Goal: Consume media (video, audio): Consume media (video, audio)

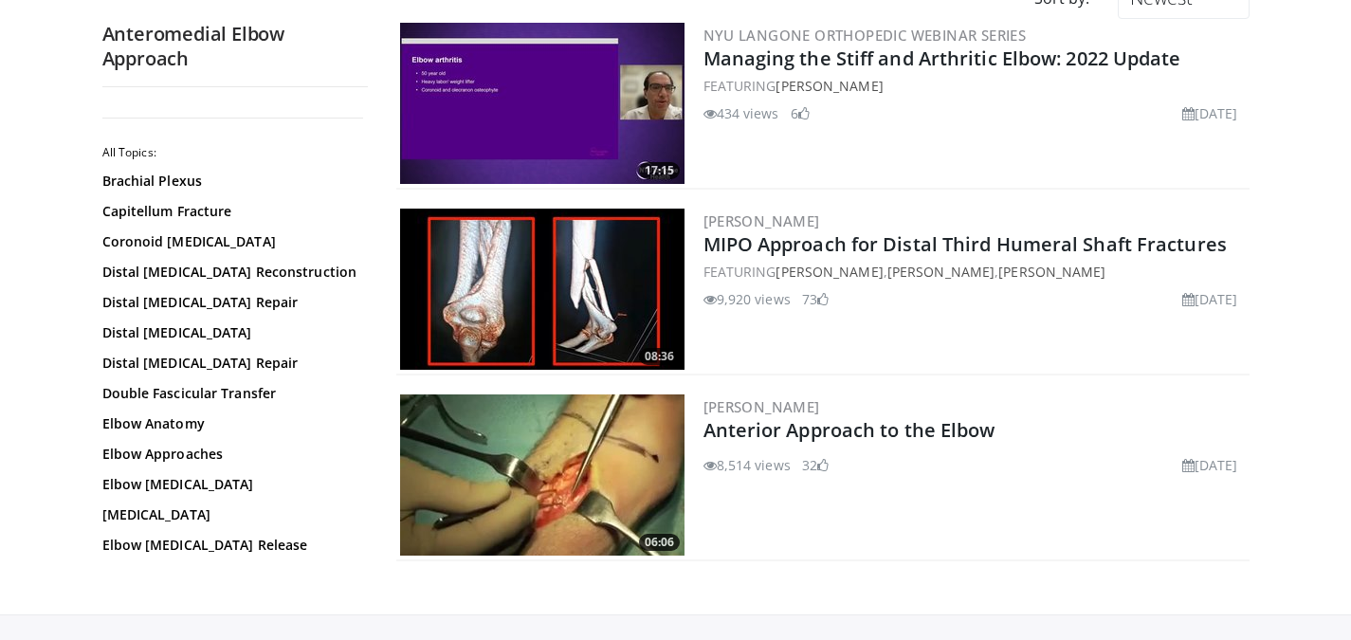
scroll to position [361, 0]
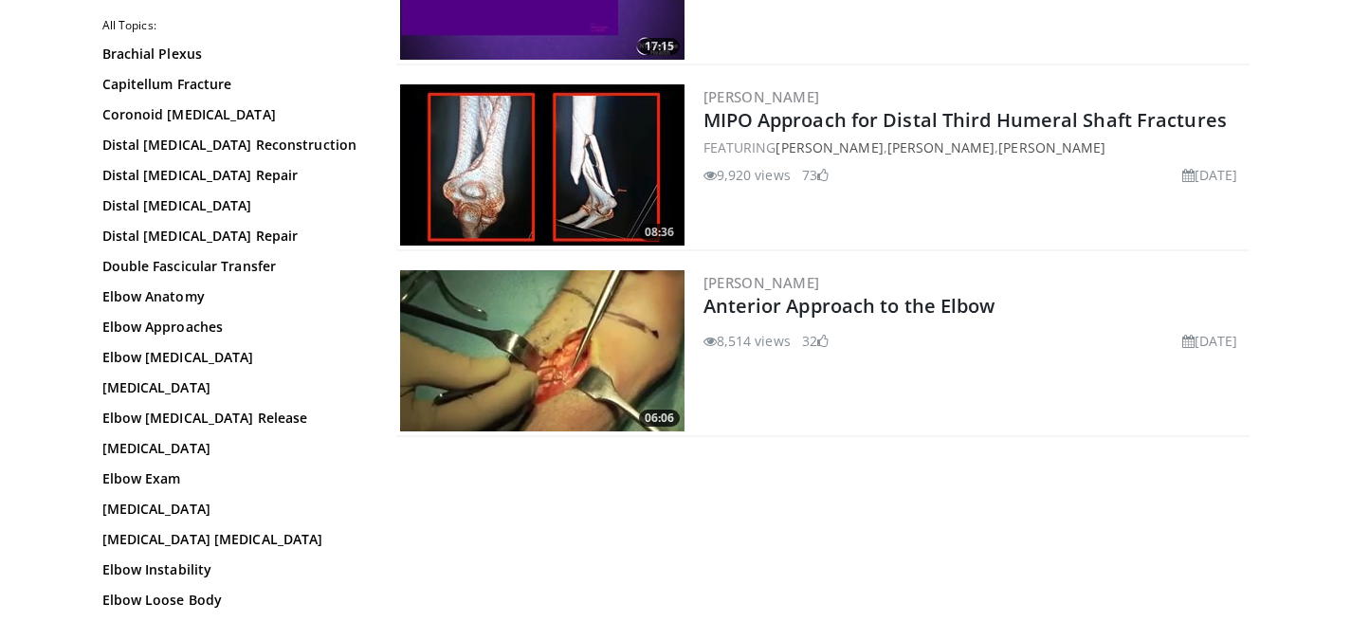
click at [584, 357] on img at bounding box center [542, 350] width 284 height 161
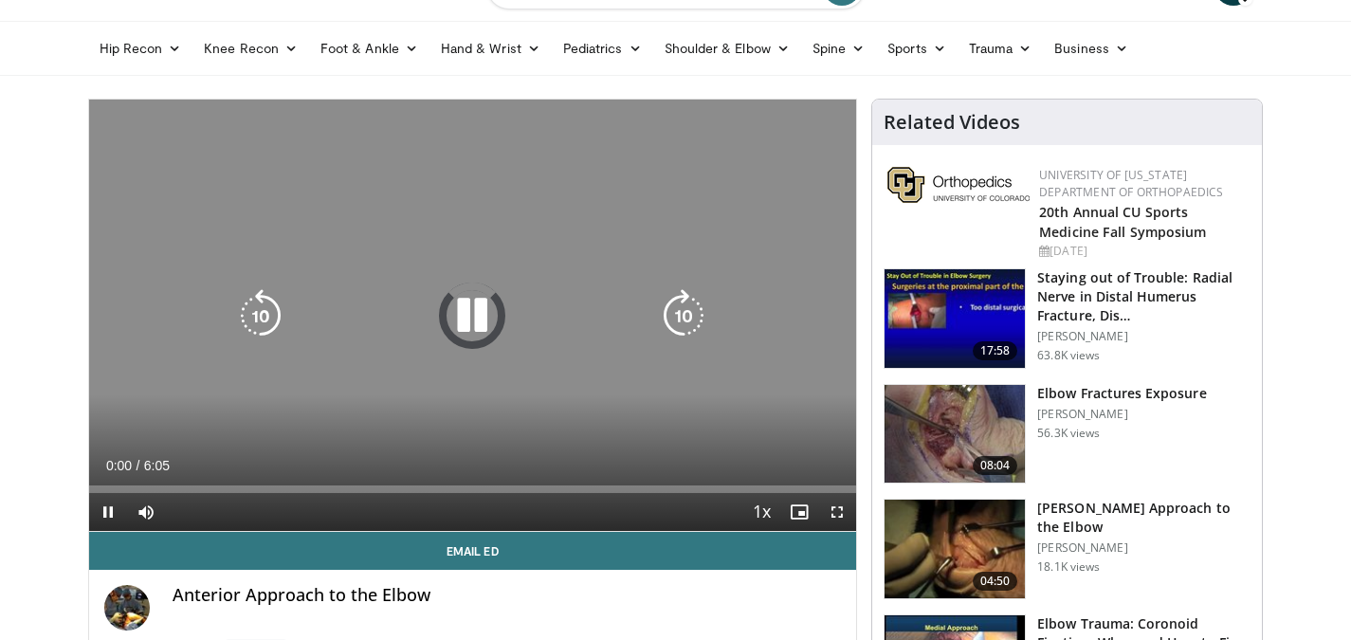
scroll to position [95, 0]
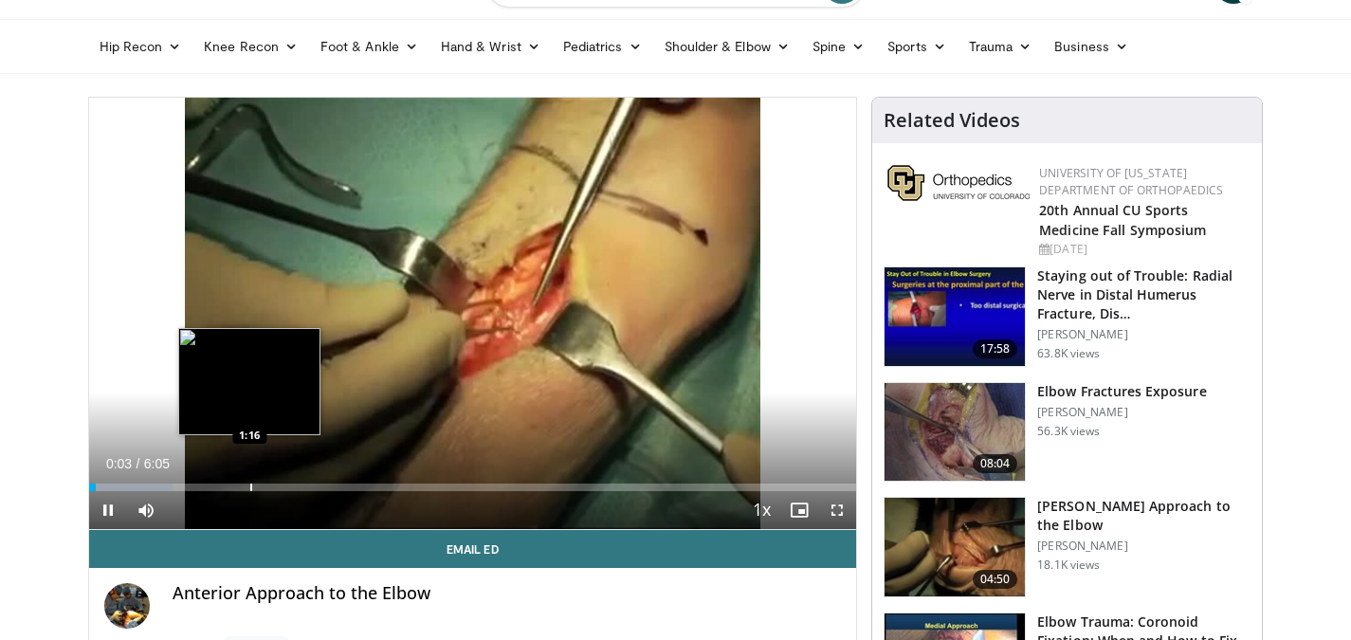
click at [249, 482] on div "Loaded : 10.90% 0:03 1:16" at bounding box center [473, 482] width 768 height 18
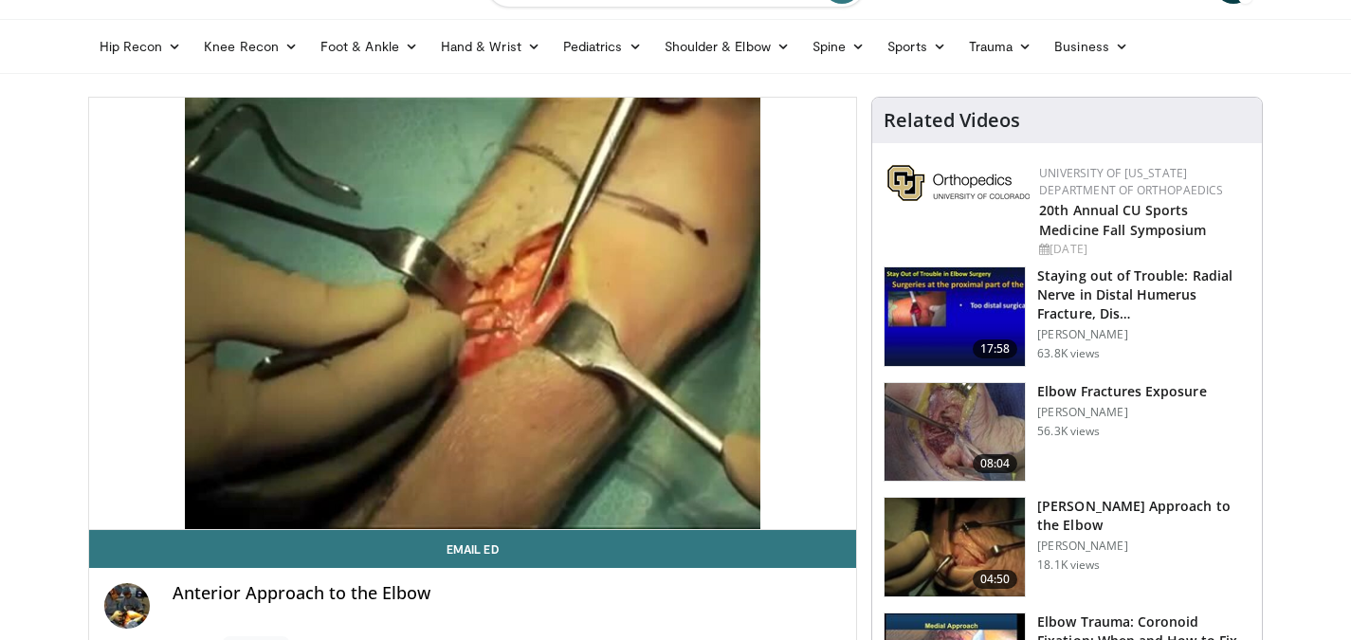
drag, startPoint x: 939, startPoint y: 465, endPoint x: 10, endPoint y: 237, distance: 955.8
drag, startPoint x: 0, startPoint y: 259, endPoint x: 847, endPoint y: 265, distance: 846.8
click at [847, 265] on div "10 seconds Tap to unmute" at bounding box center [473, 313] width 768 height 431
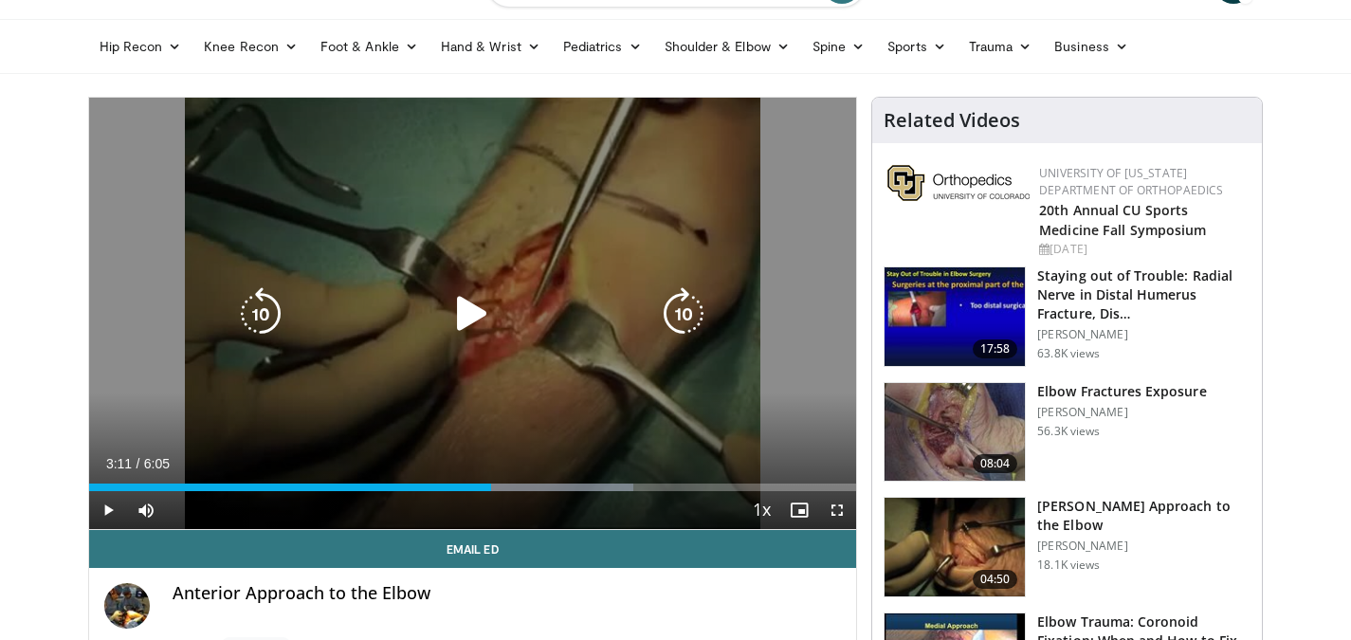
click at [454, 303] on icon "Video Player" at bounding box center [472, 313] width 53 height 53
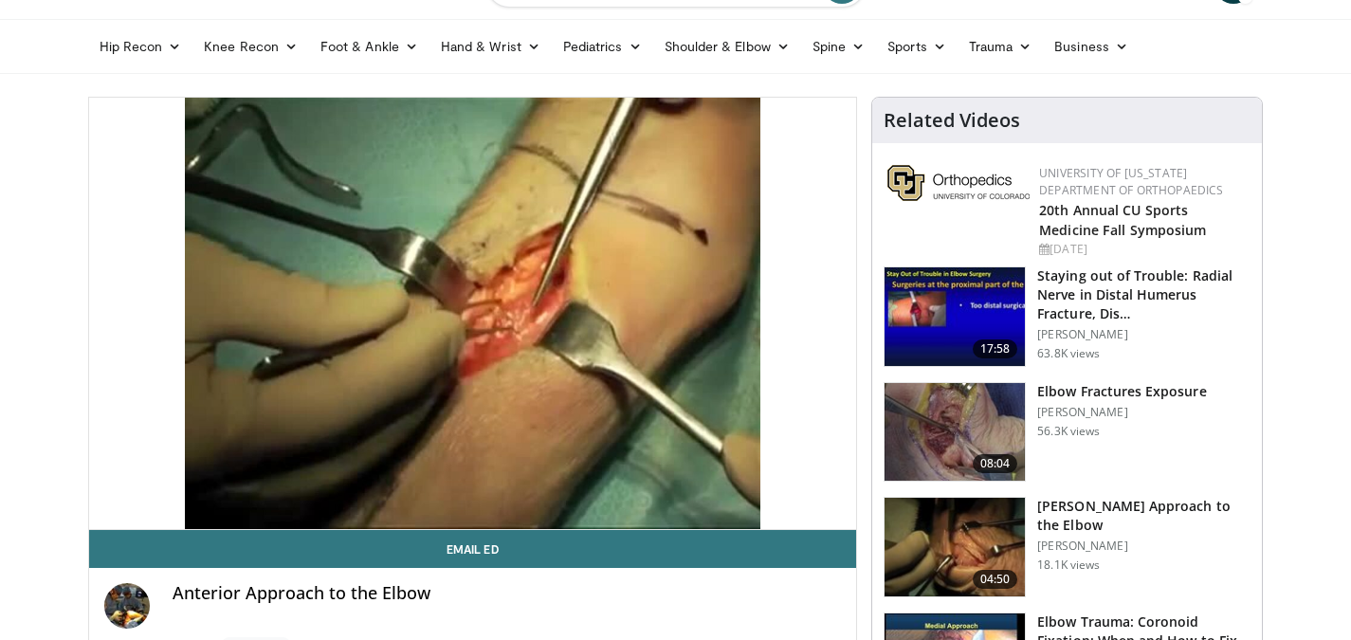
drag, startPoint x: 54, startPoint y: 339, endPoint x: 33, endPoint y: 351, distance: 23.8
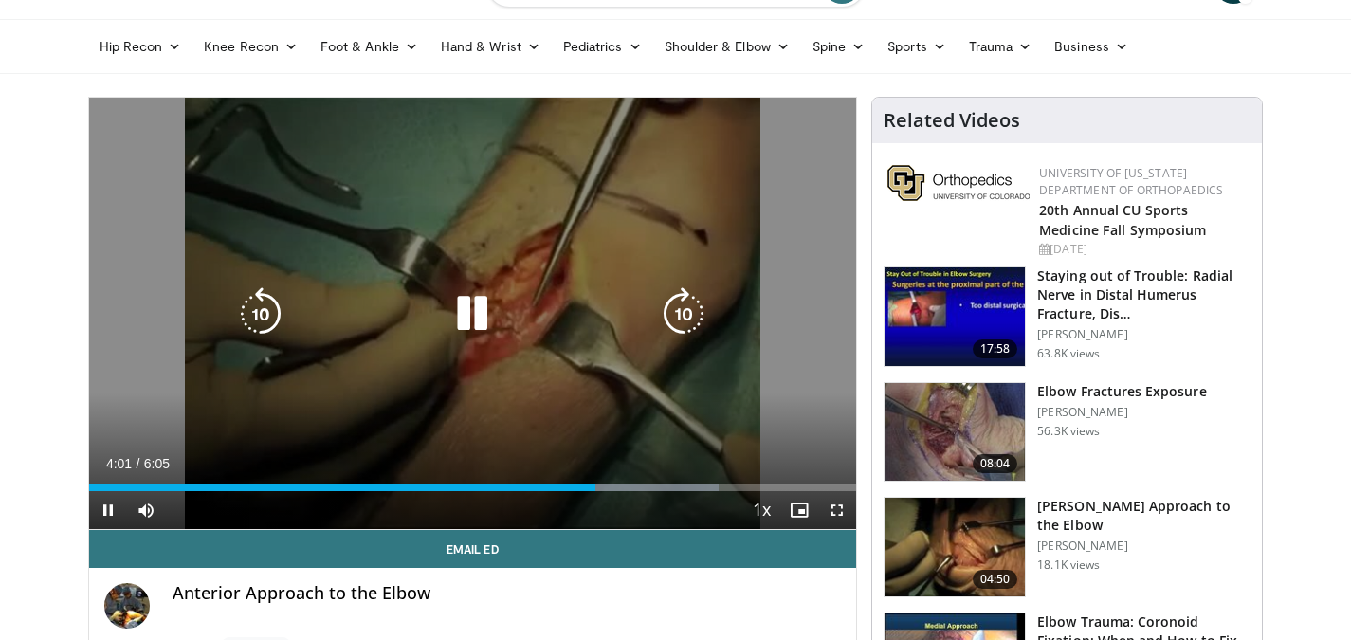
click at [490, 317] on icon "Video Player" at bounding box center [472, 313] width 53 height 53
